Goal: Information Seeking & Learning: Learn about a topic

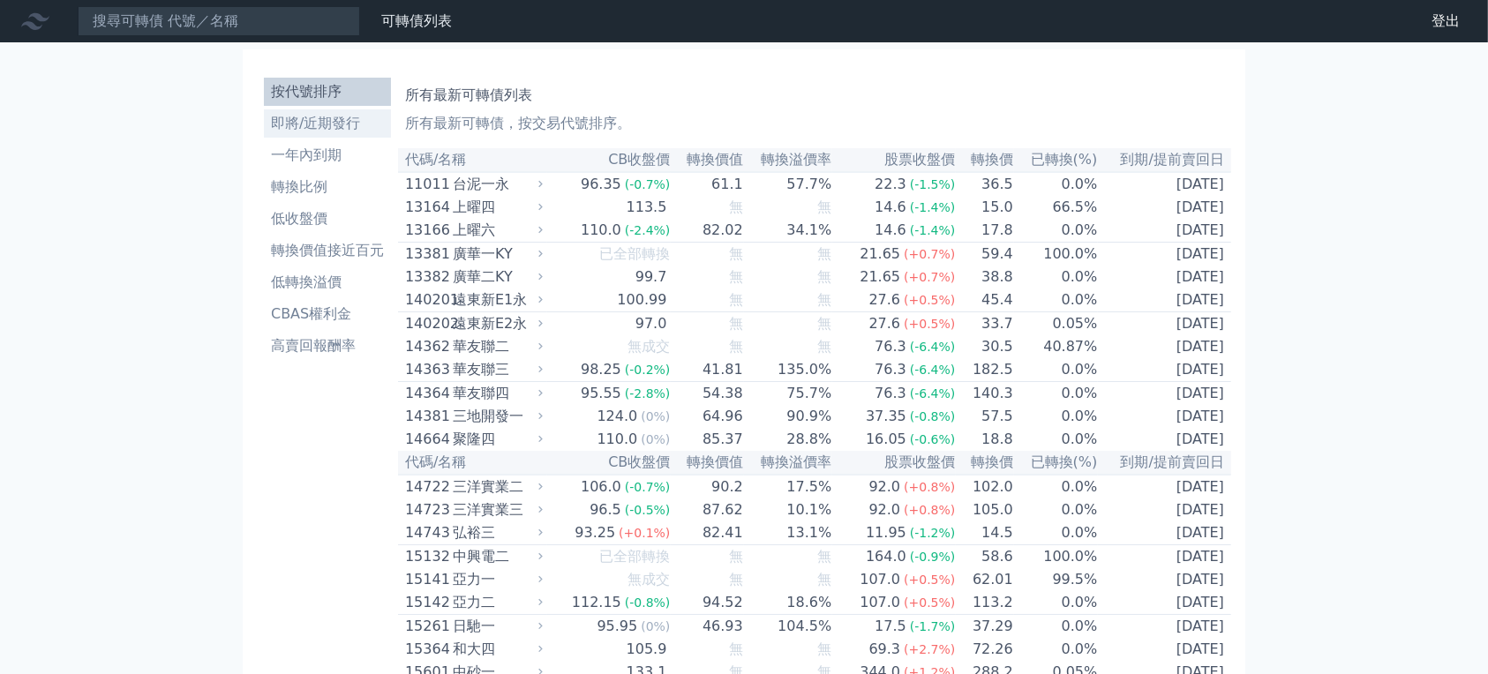
click at [264, 134] on li "即將/近期發行" at bounding box center [327, 123] width 127 height 21
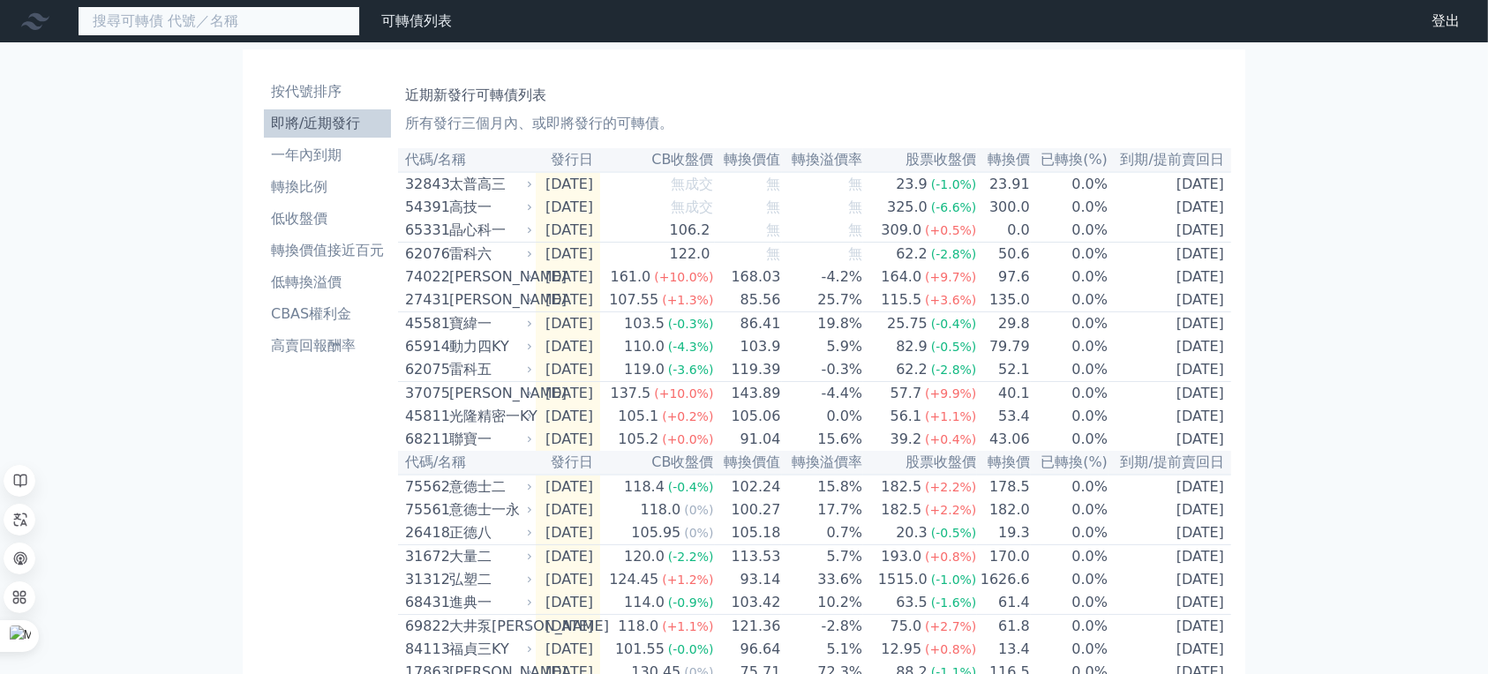
click at [168, 22] on input at bounding box center [219, 21] width 282 height 30
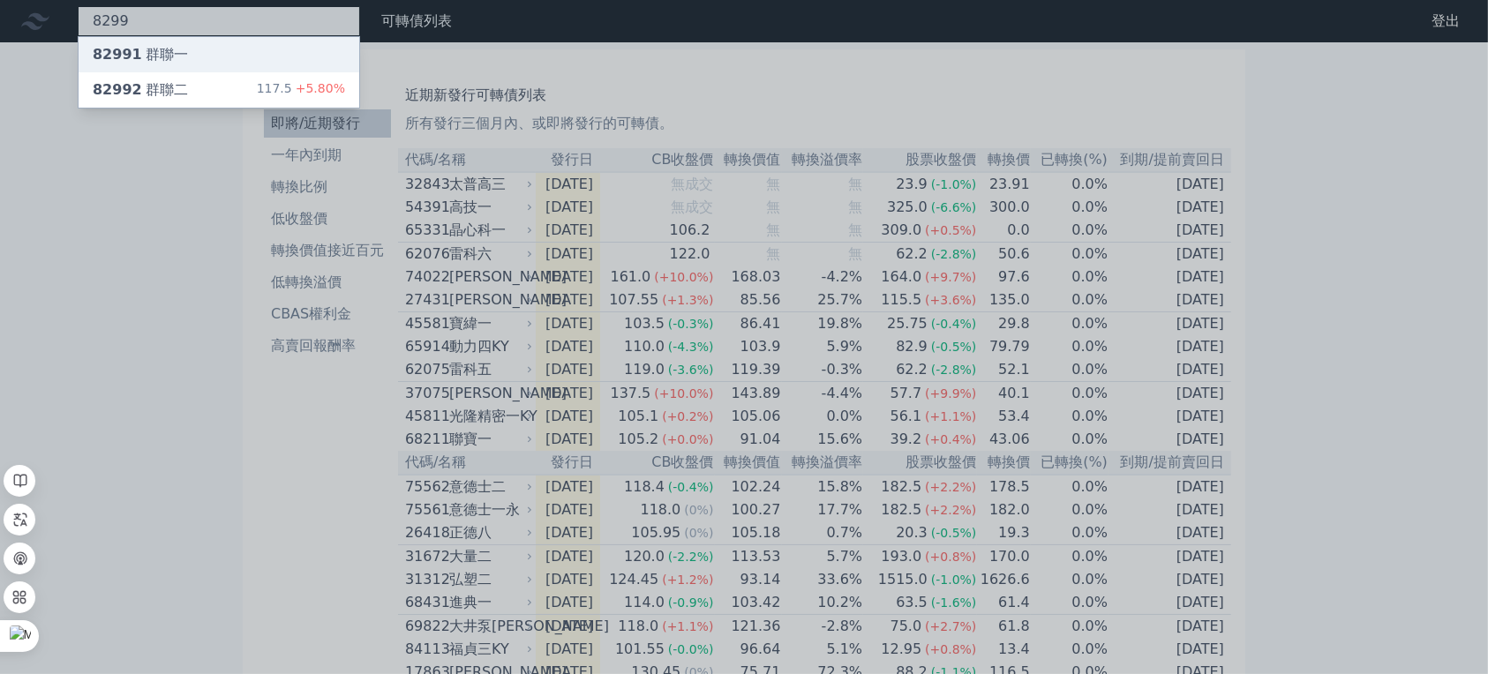
type input "8299"
click at [188, 65] on div "82991 群聯一" at bounding box center [140, 54] width 95 height 21
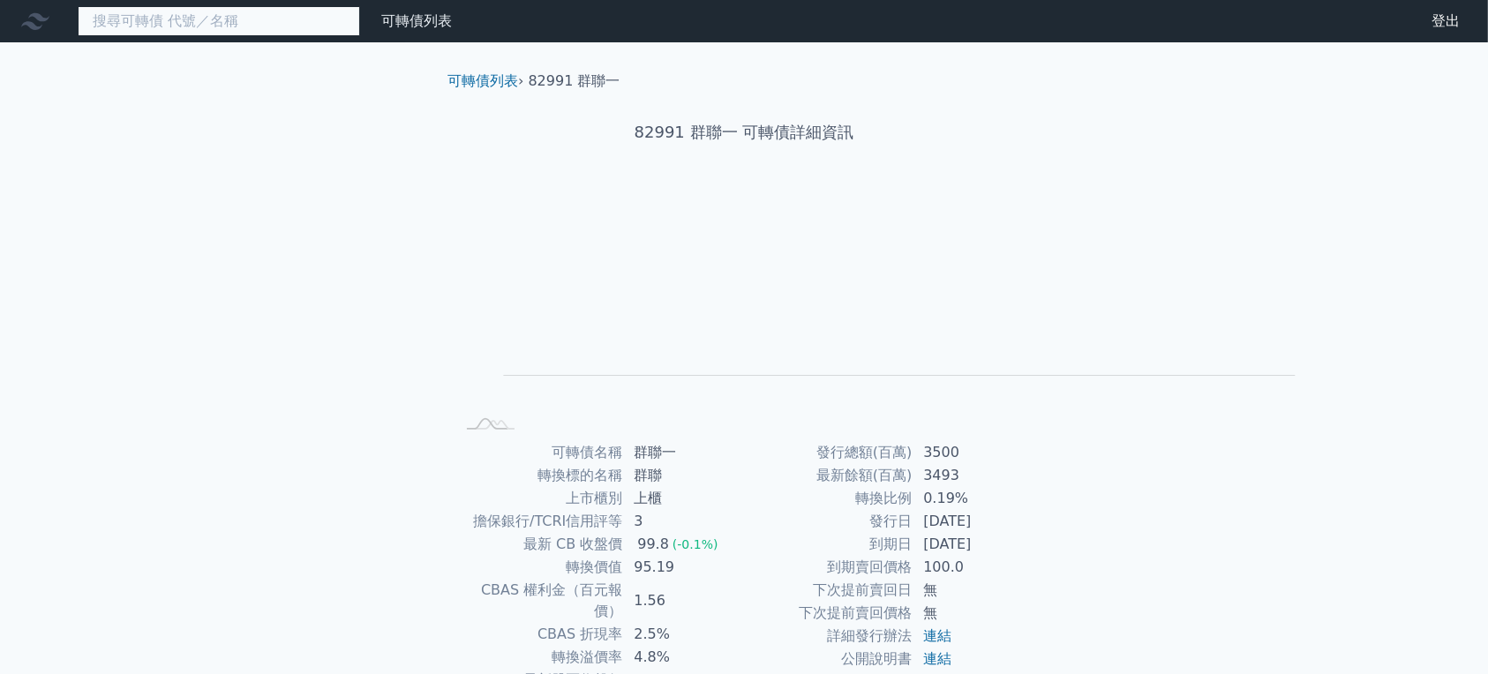
click at [360, 34] on input at bounding box center [219, 21] width 282 height 30
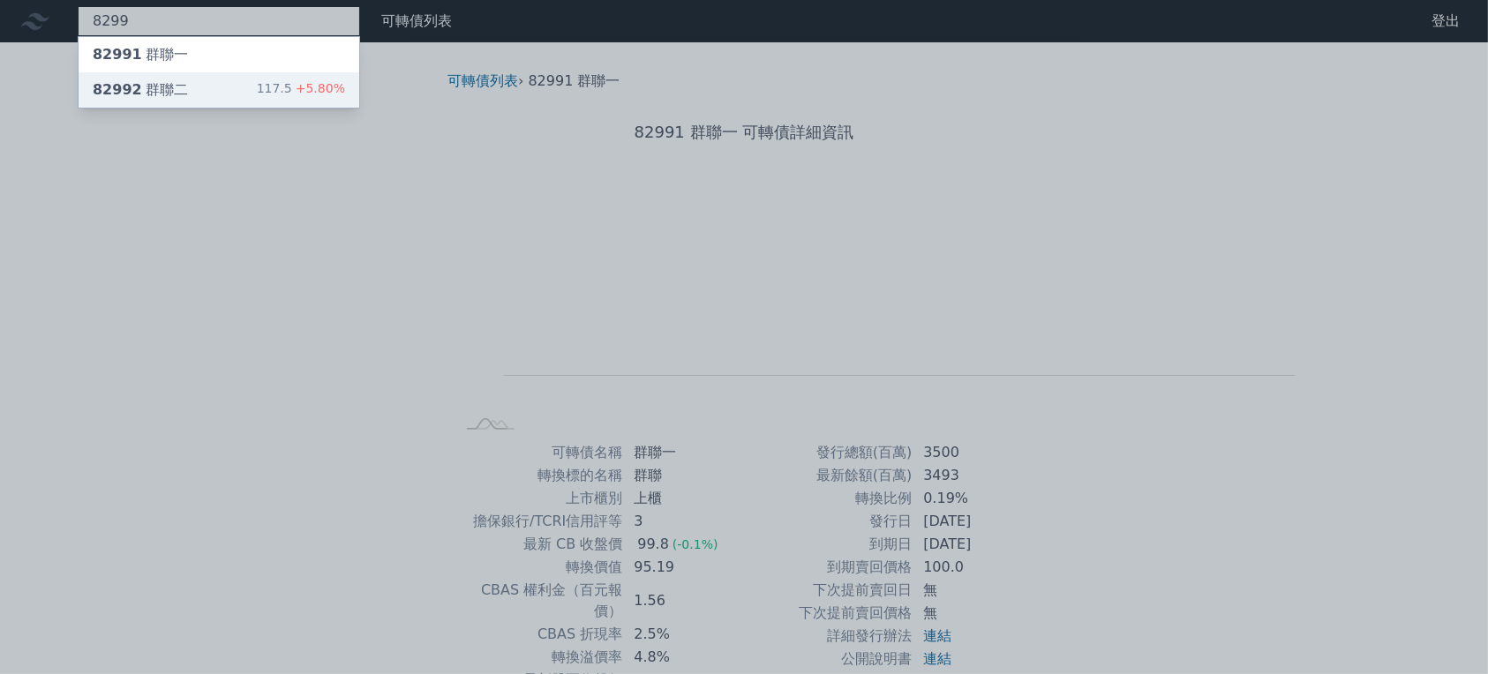
type input "8299"
click at [328, 108] on div "82992 群聯二 117.5 +5.80%" at bounding box center [219, 89] width 281 height 35
